Goal: Task Accomplishment & Management: Manage account settings

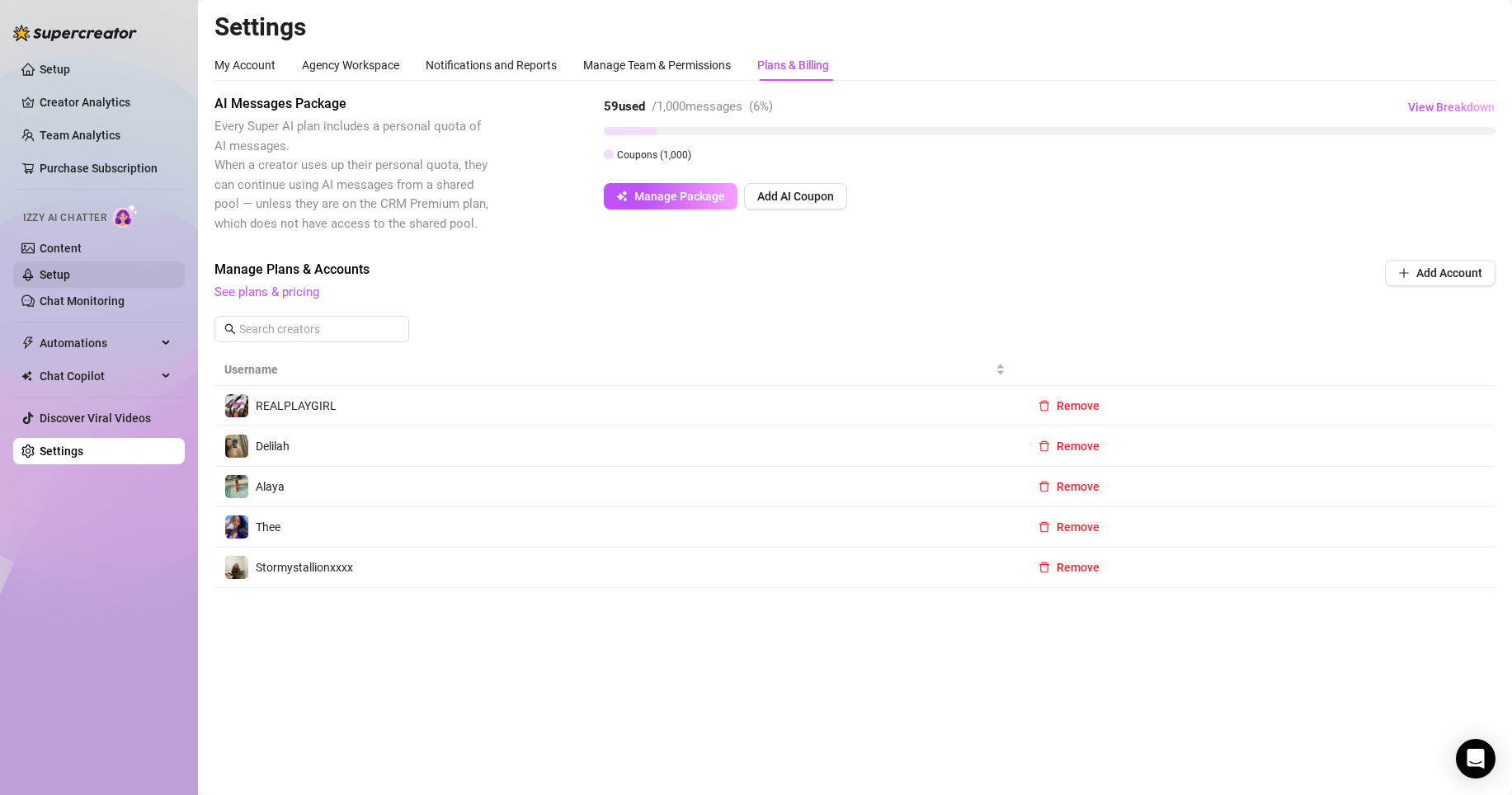
click at [54, 278] on link "Setup" at bounding box center [54, 274] width 31 height 13
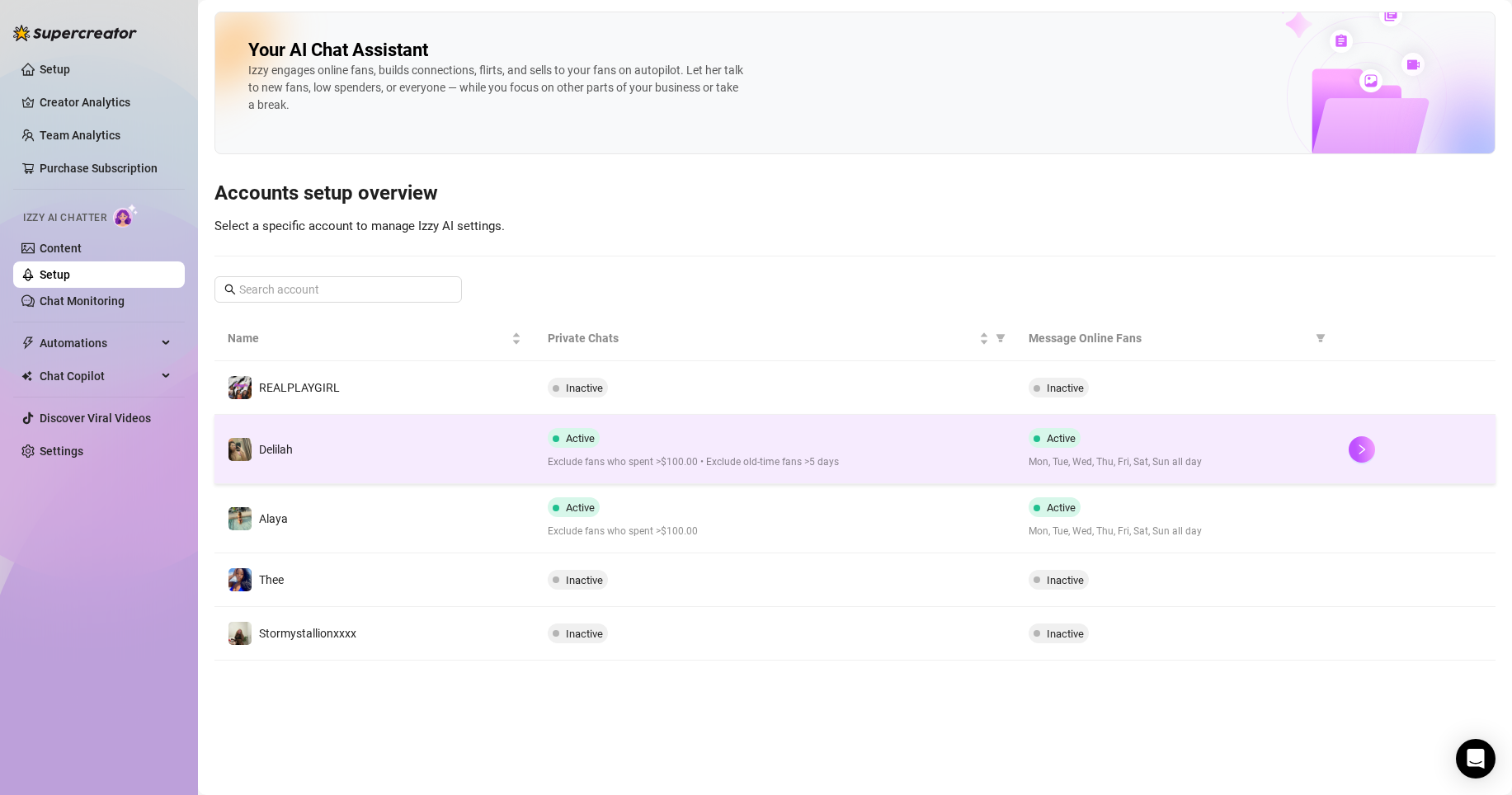
click at [1029, 436] on span "Active" at bounding box center [1055, 438] width 52 height 20
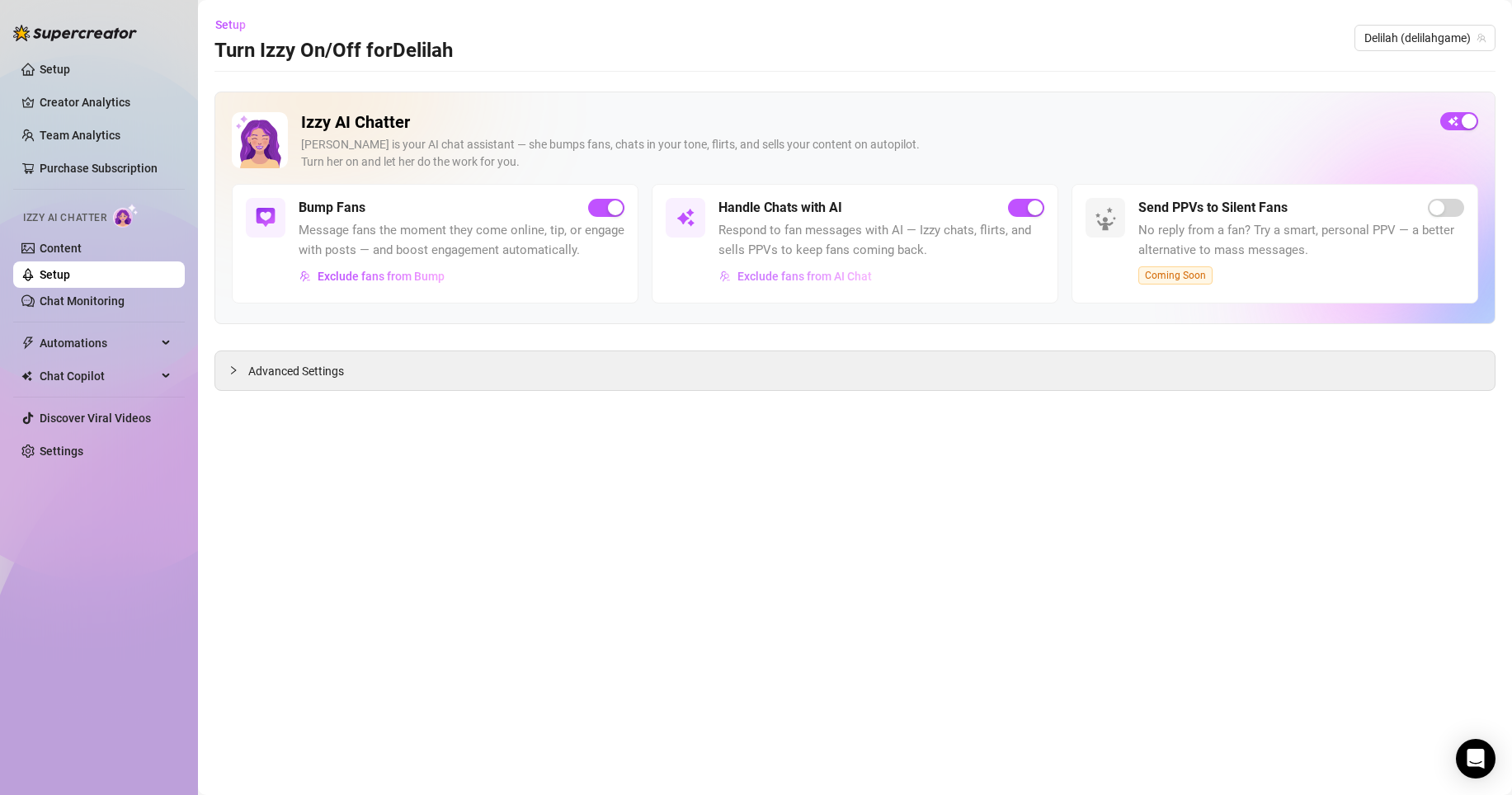
click at [861, 275] on span "Exclude fans from AI Chat" at bounding box center [805, 276] width 134 height 13
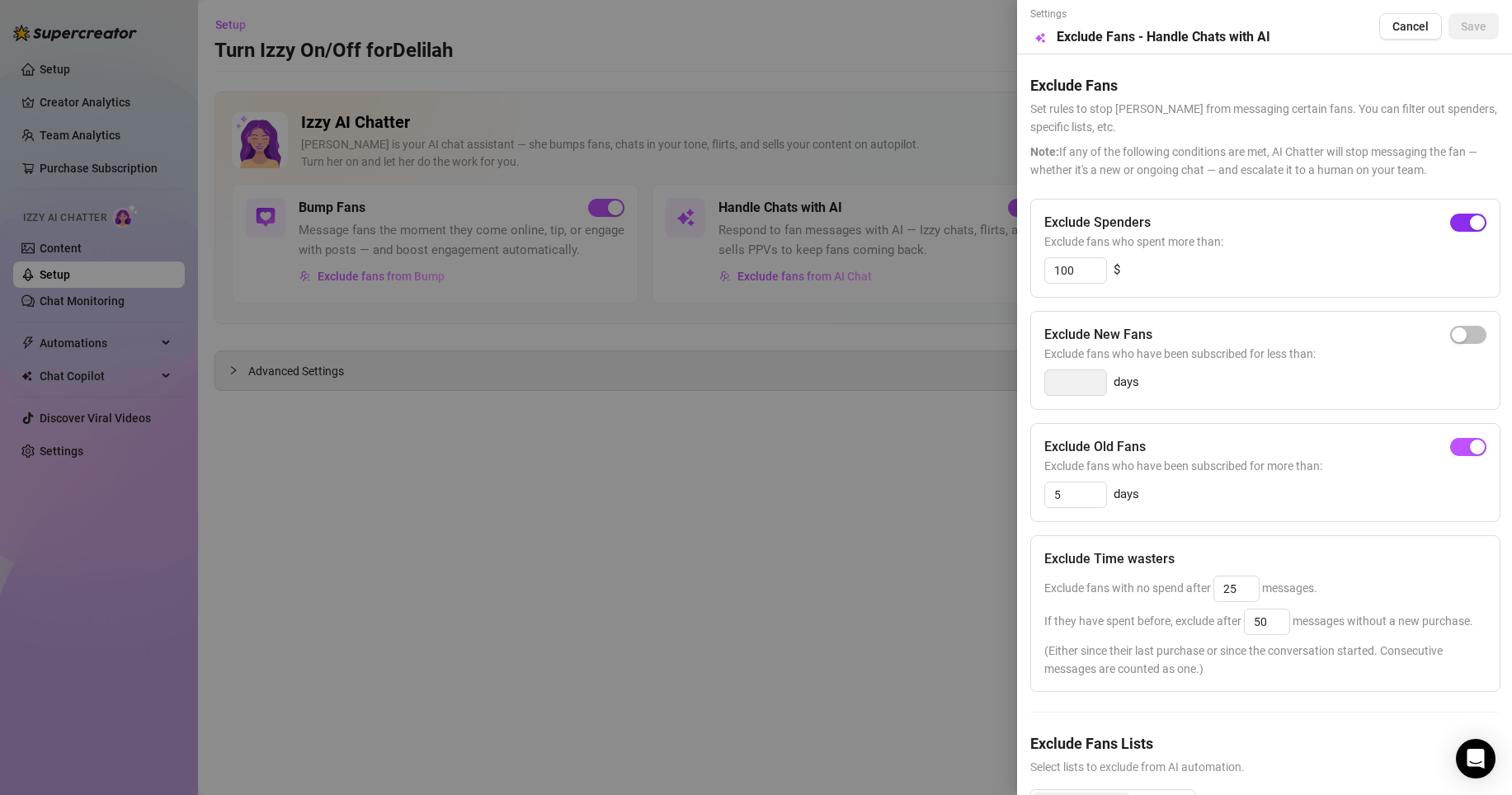
click at [1453, 220] on button "button" at bounding box center [1468, 222] width 36 height 18
click at [1452, 449] on span "button" at bounding box center [1468, 446] width 36 height 18
click at [1465, 27] on span "Save" at bounding box center [1473, 26] width 25 height 13
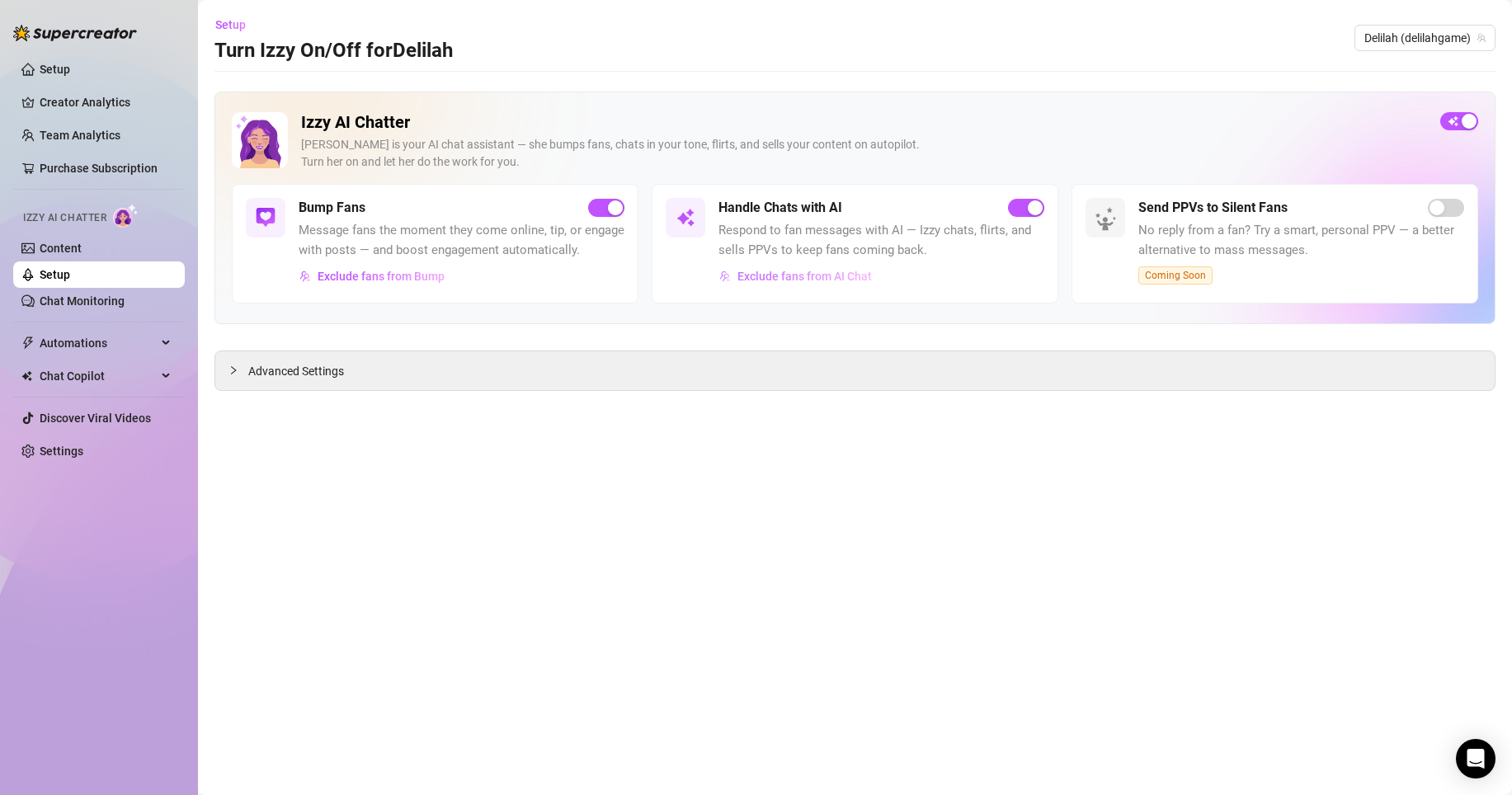
click at [778, 282] on span "Exclude fans from AI Chat" at bounding box center [805, 276] width 134 height 13
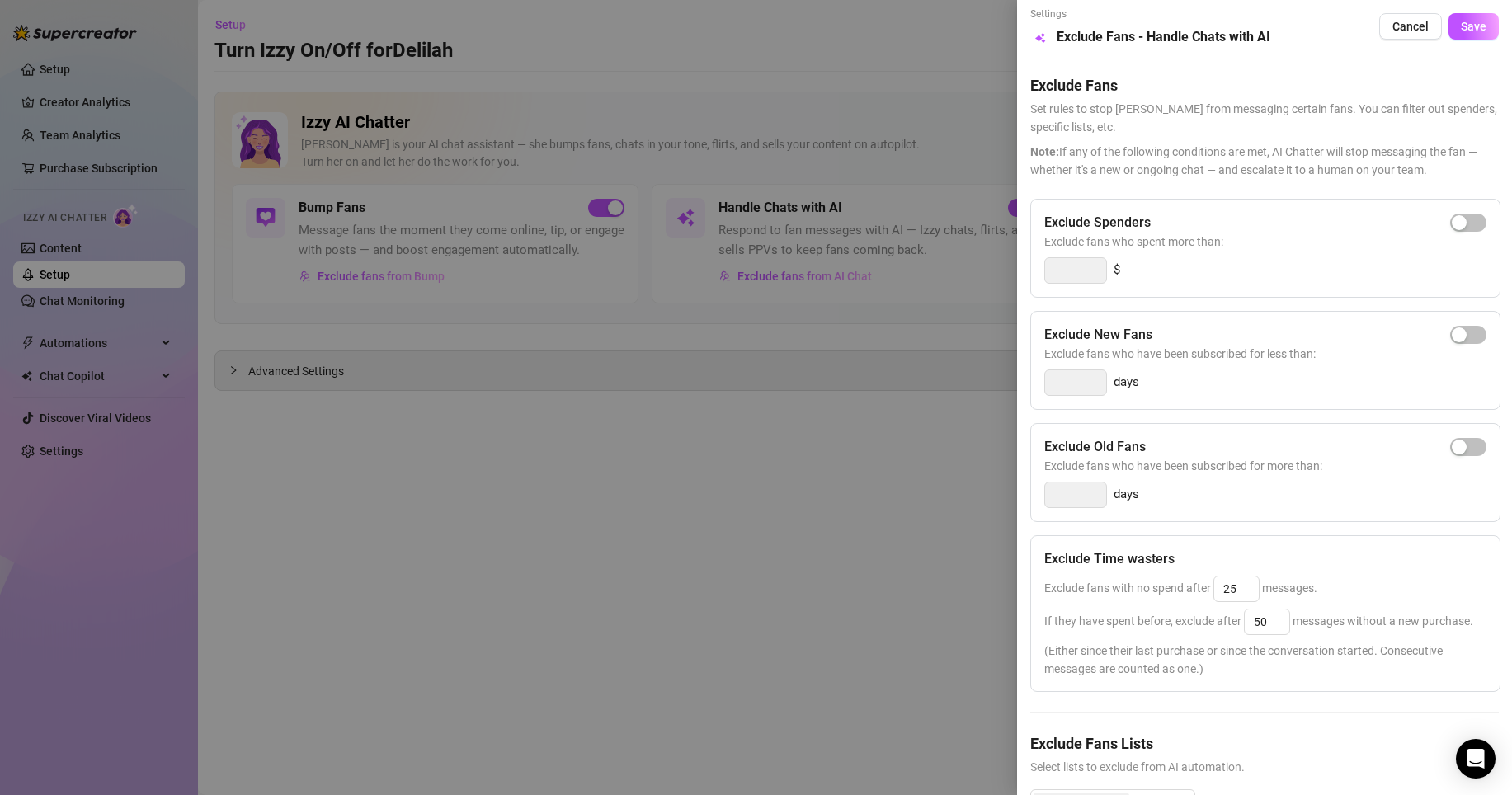
click at [656, 536] on div at bounding box center [756, 398] width 1512 height 795
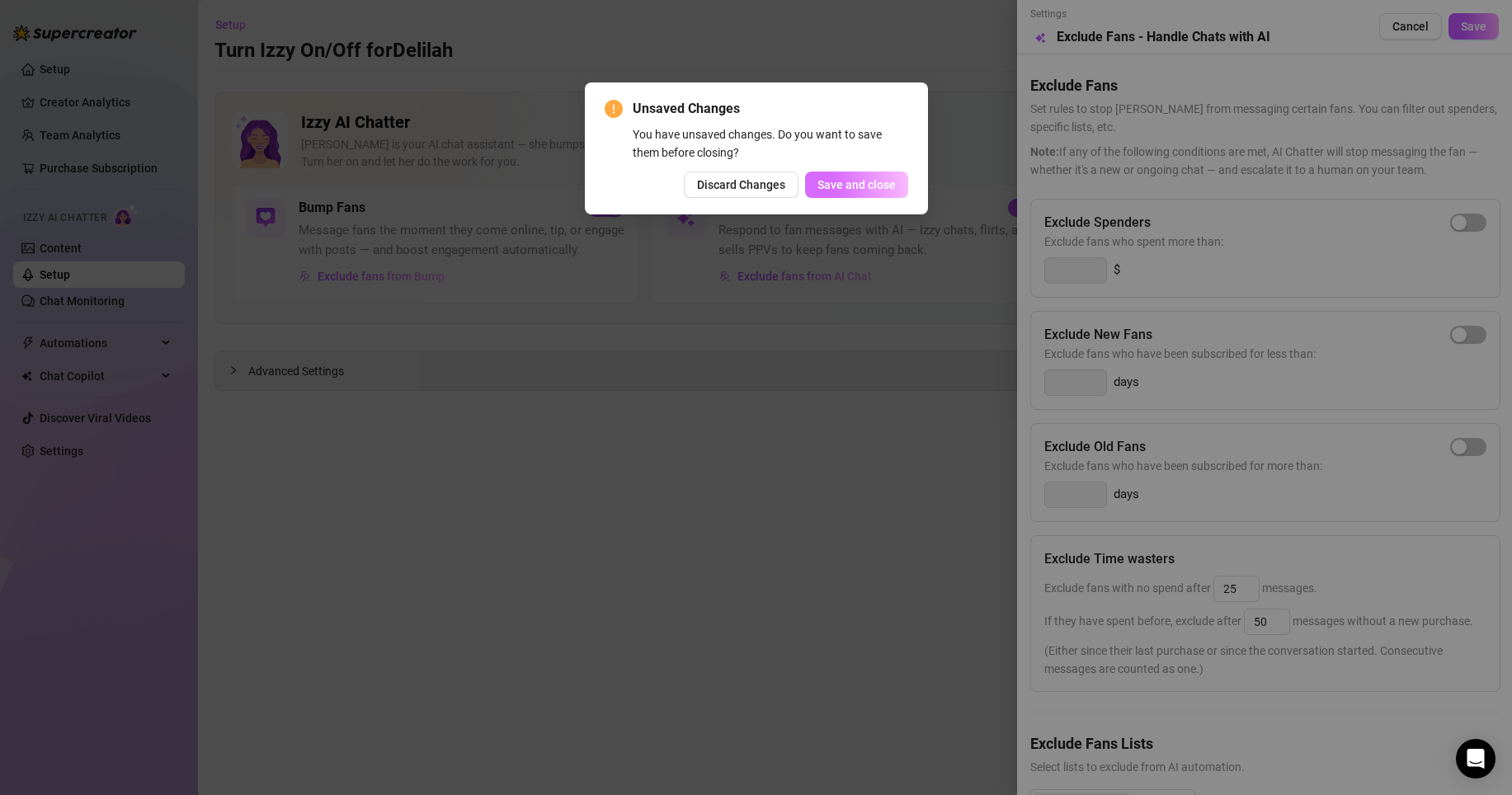
click at [862, 183] on span "Save and close" at bounding box center [857, 185] width 78 height 13
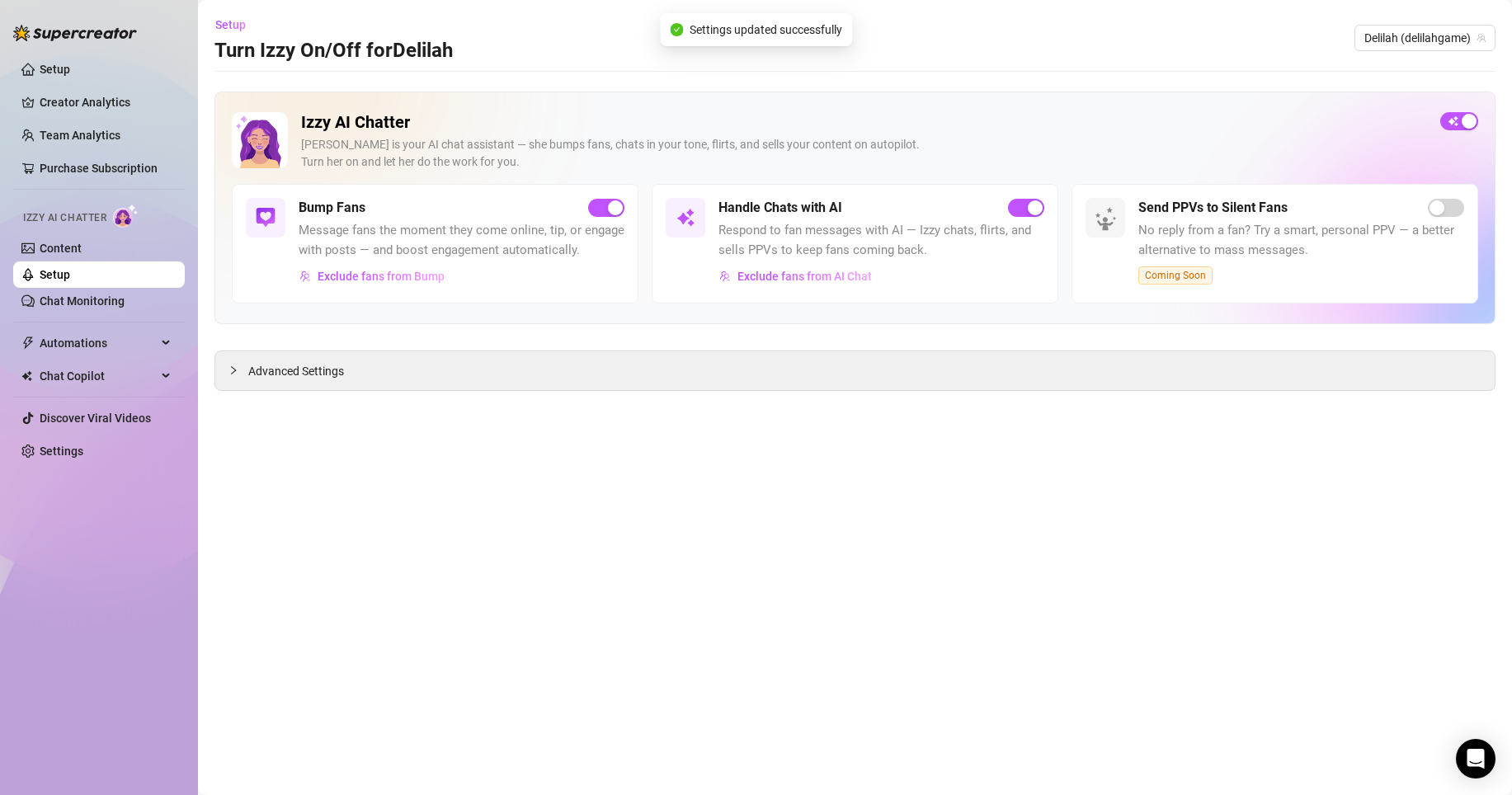
click at [54, 280] on link "Setup" at bounding box center [54, 274] width 31 height 13
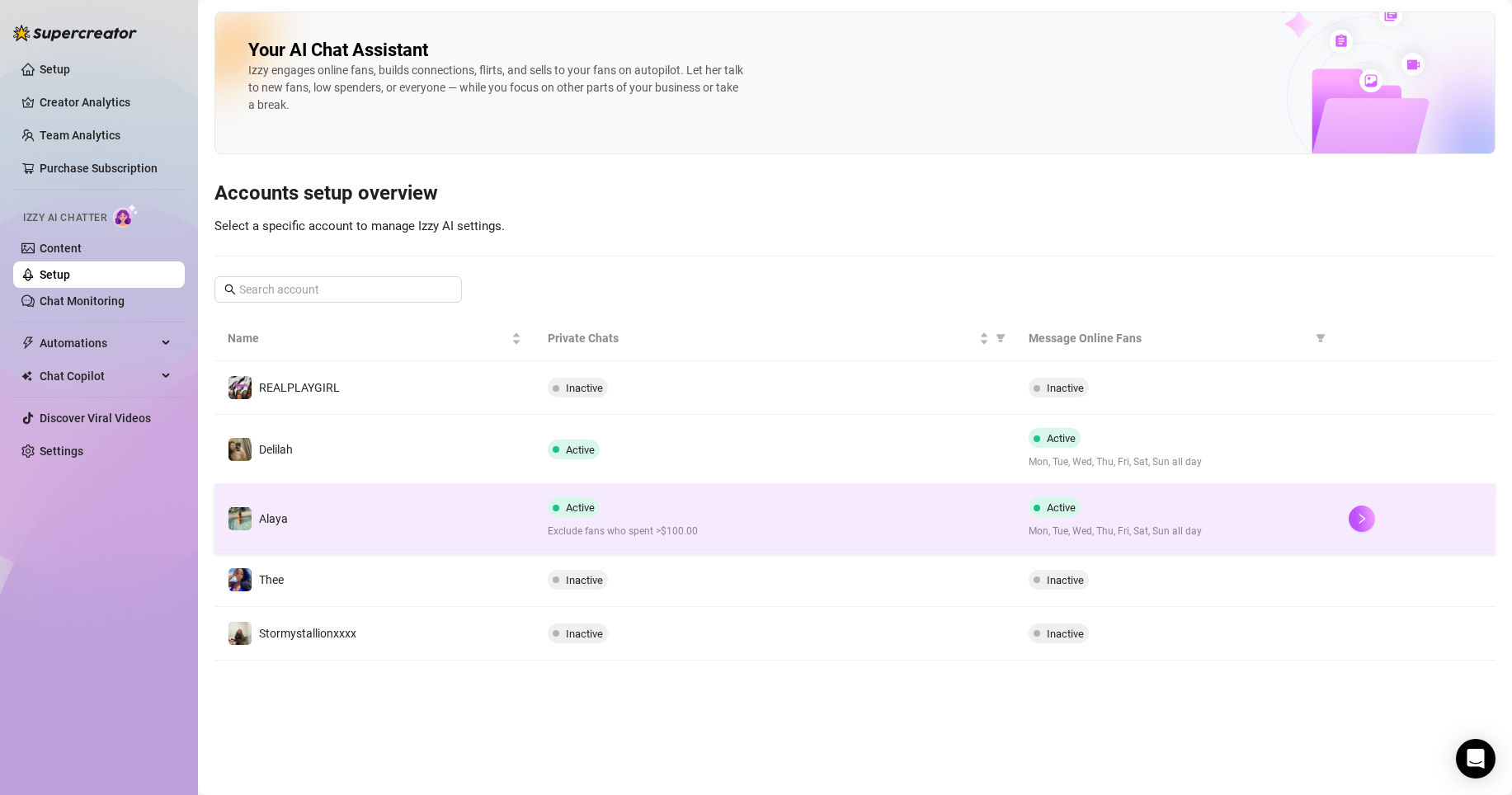
click at [1155, 528] on span "Mon, Tue, Wed, Thu, Fri, Sat, Sun all day" at bounding box center [1175, 531] width 294 height 16
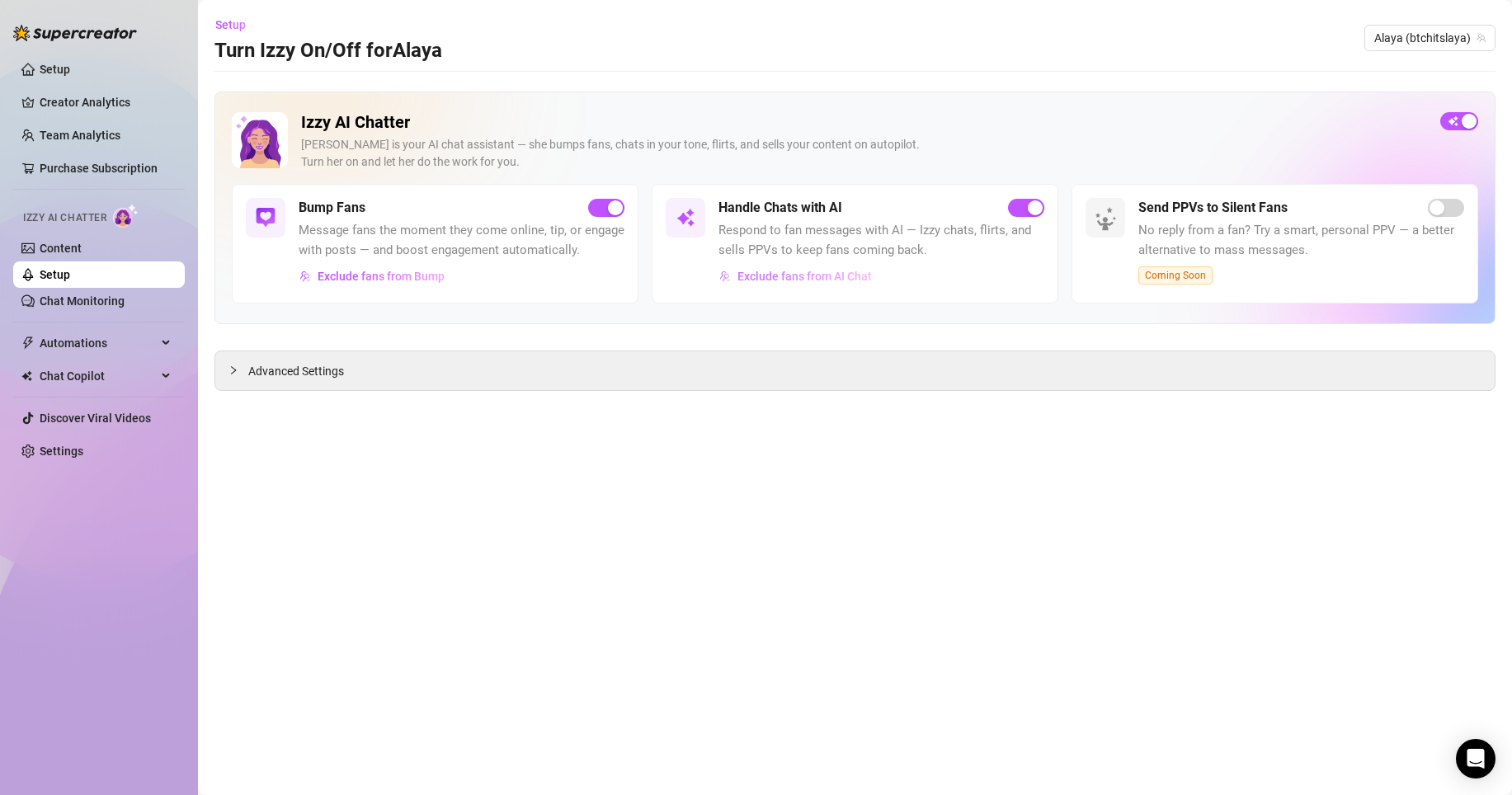
click at [852, 279] on span "Exclude fans from AI Chat" at bounding box center [805, 276] width 134 height 13
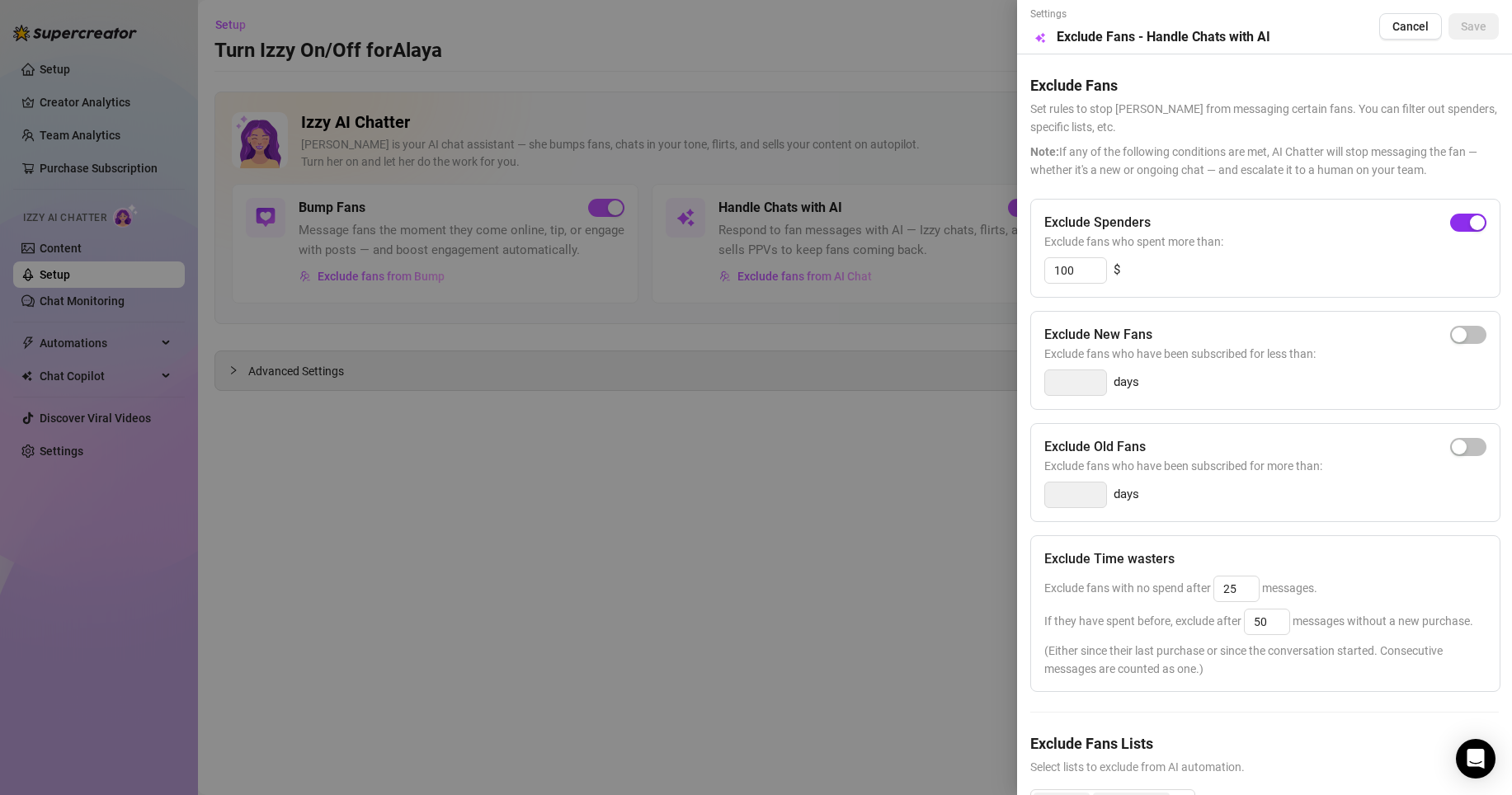
click at [1450, 218] on span "button" at bounding box center [1468, 222] width 36 height 18
click at [1463, 24] on span "Save" at bounding box center [1473, 26] width 25 height 13
